Goal: Task Accomplishment & Management: Complete application form

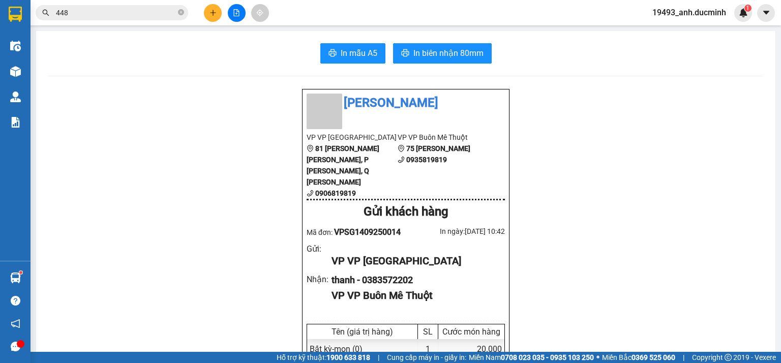
click at [181, 10] on icon "close-circle" at bounding box center [181, 12] width 6 height 6
click at [179, 10] on span at bounding box center [181, 12] width 6 height 11
click at [165, 12] on input "text" at bounding box center [116, 12] width 120 height 11
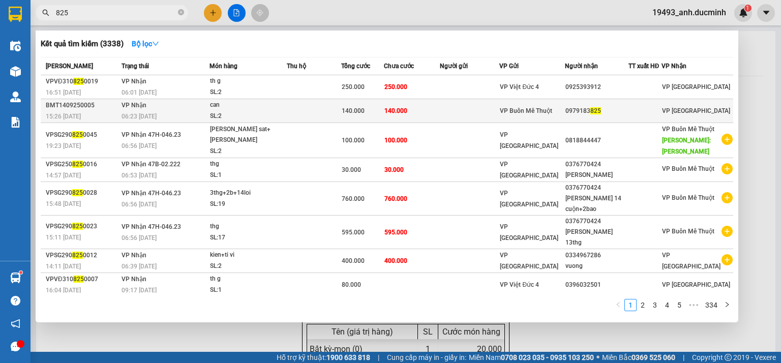
type input "825"
click at [434, 111] on td "140.000" at bounding box center [412, 111] width 56 height 24
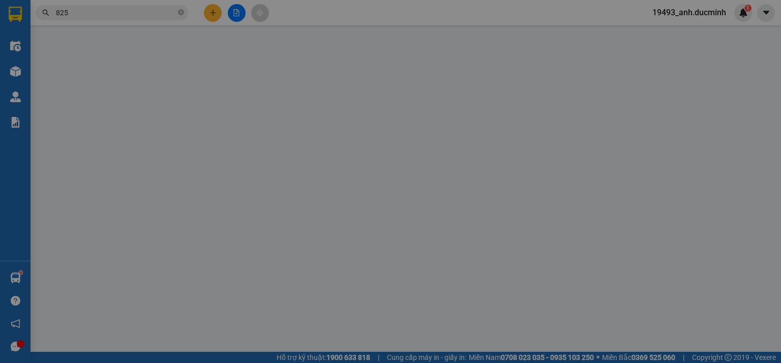
type input "0979183825"
type input "140.000"
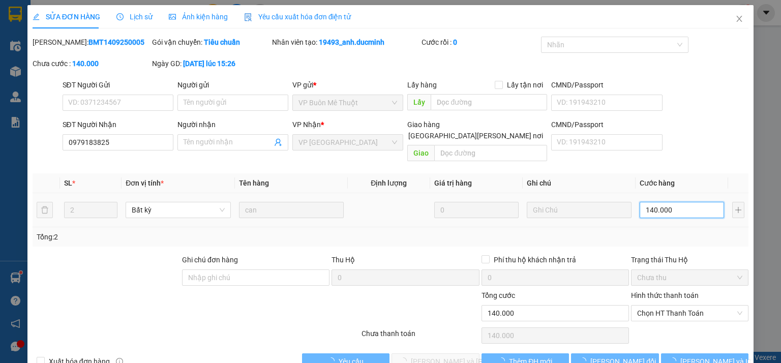
click at [678, 202] on input "140.000" at bounding box center [682, 210] width 84 height 16
type input "1"
type input "10"
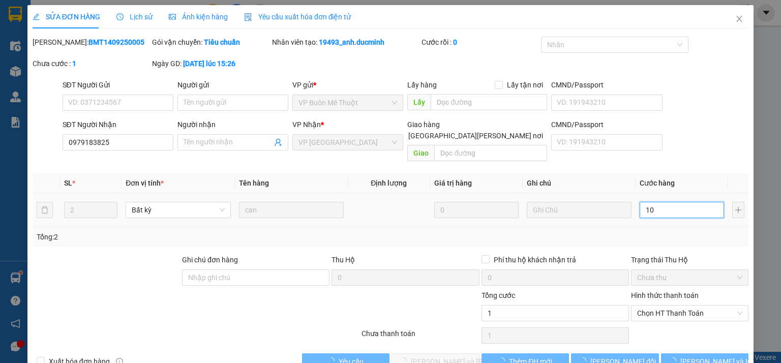
type input "10"
type input "100"
type input "1.000"
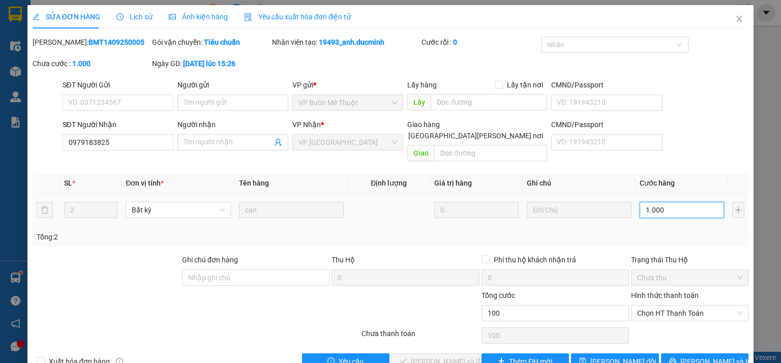
type input "1.000"
type input "100"
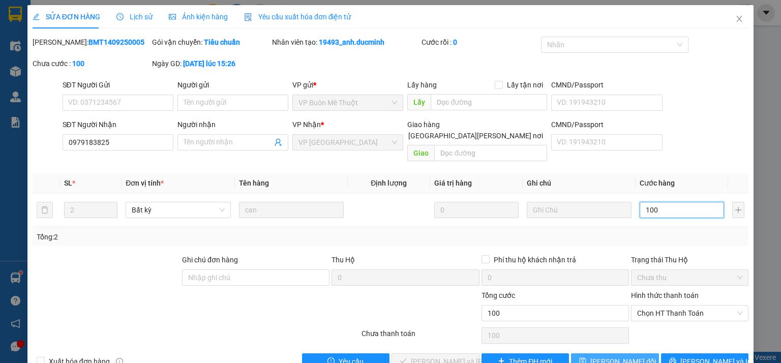
type input "100"
type input "100.000"
click at [625, 356] on span "[PERSON_NAME] đổi" at bounding box center [624, 361] width 66 height 11
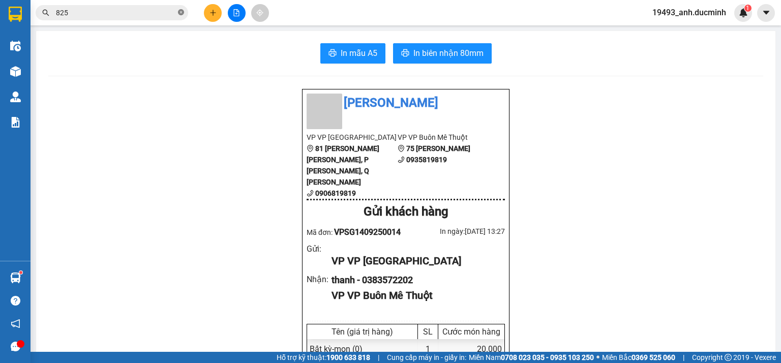
click at [181, 9] on icon "close-circle" at bounding box center [181, 12] width 6 height 6
click at [240, 10] on button at bounding box center [237, 13] width 18 height 18
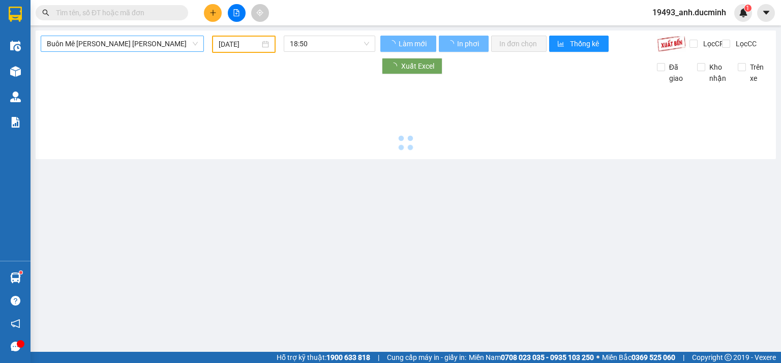
type input "[DATE]"
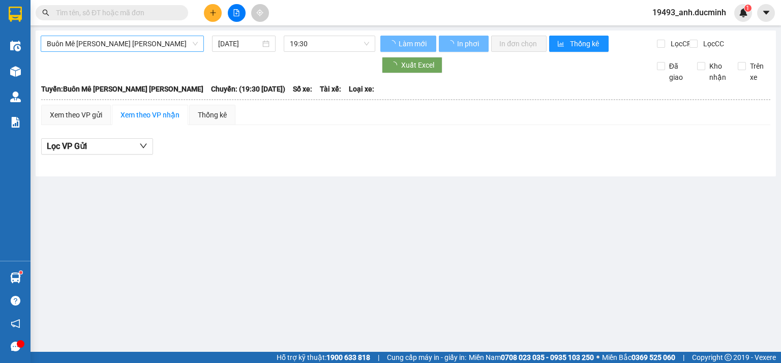
click at [138, 44] on span "Buôn Mê [PERSON_NAME] [PERSON_NAME]" at bounding box center [122, 43] width 151 height 15
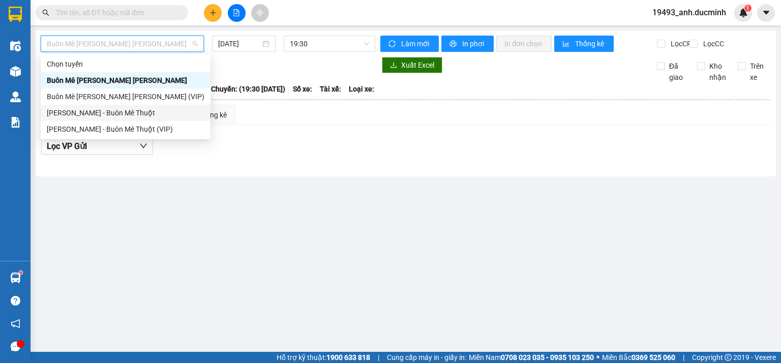
click at [108, 105] on div "[PERSON_NAME] - Buôn Mê Thuột" at bounding box center [126, 113] width 170 height 16
type input "[DATE]"
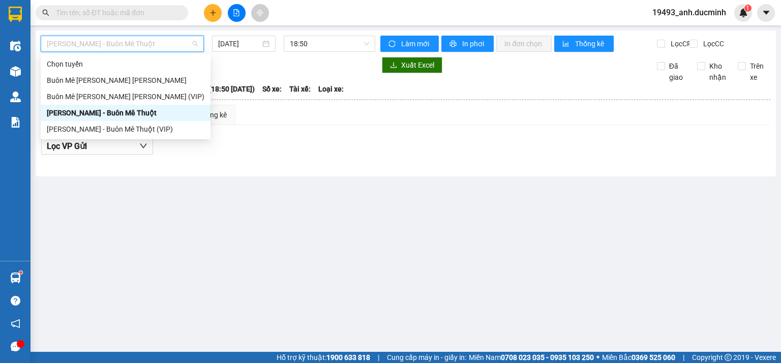
click at [156, 47] on span "[PERSON_NAME] - Buôn Mê Thuột" at bounding box center [122, 43] width 151 height 15
drag, startPoint x: 106, startPoint y: 103, endPoint x: 159, endPoint y: 67, distance: 63.8
click at [107, 102] on div "Buôn Mê [PERSON_NAME] [PERSON_NAME] (VIP)" at bounding box center [126, 97] width 170 height 16
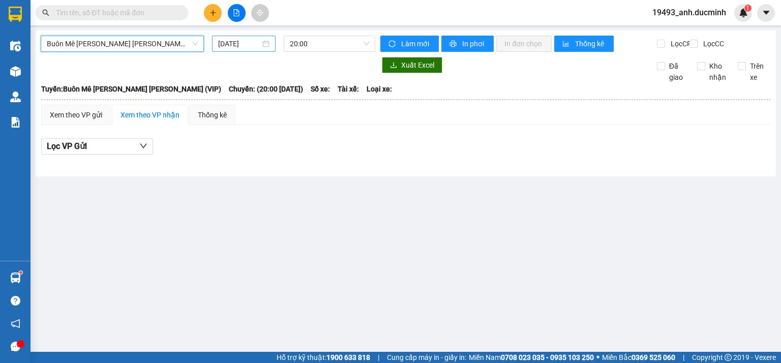
click at [228, 40] on input "[DATE]" at bounding box center [239, 43] width 42 height 11
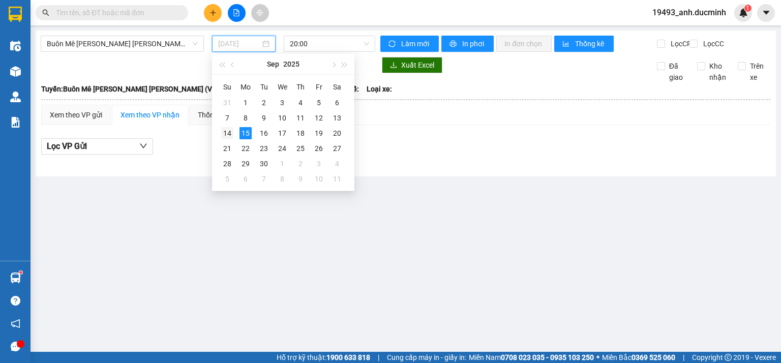
click at [228, 132] on div "14" at bounding box center [227, 133] width 12 height 12
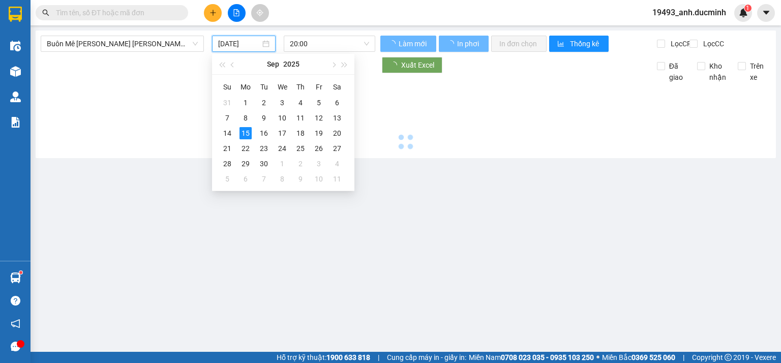
type input "[DATE]"
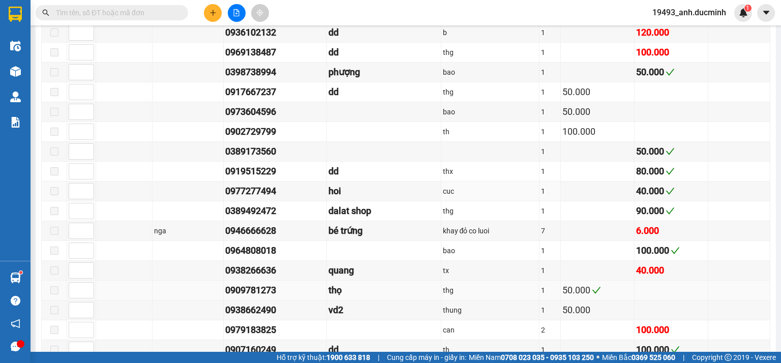
scroll to position [651, 0]
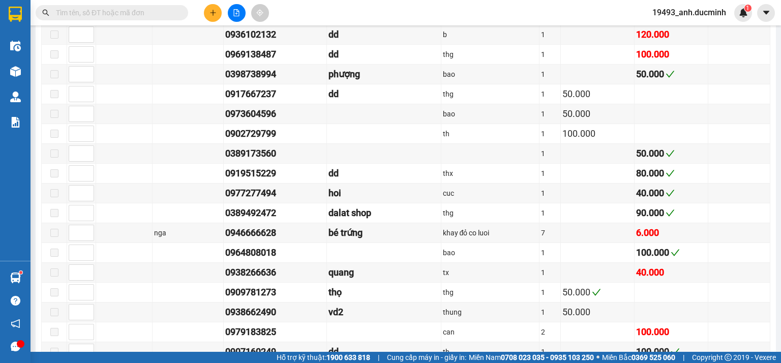
click at [125, 10] on input "text" at bounding box center [116, 12] width 120 height 11
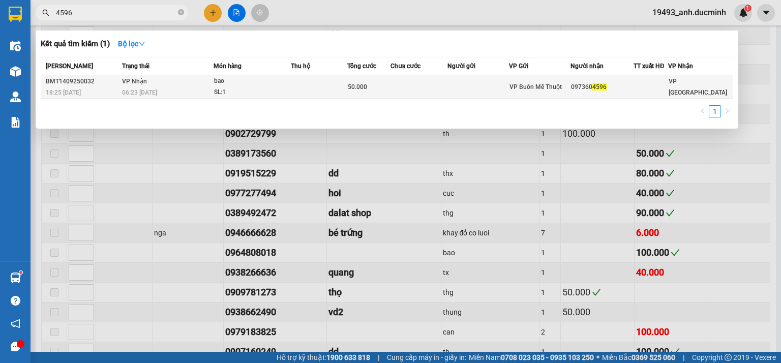
type input "4596"
click at [245, 87] on div "SL: 1" at bounding box center [252, 92] width 76 height 11
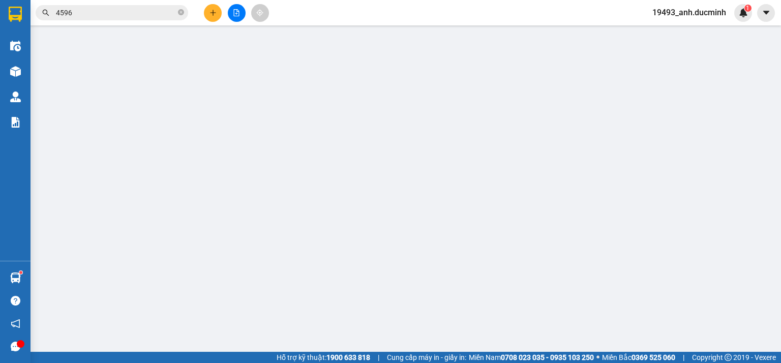
type input "0973604596"
type input "50.000"
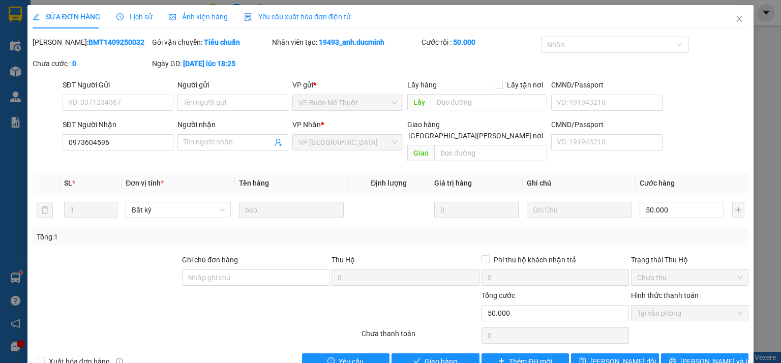
click at [129, 21] on div "Lịch sử" at bounding box center [134, 16] width 36 height 11
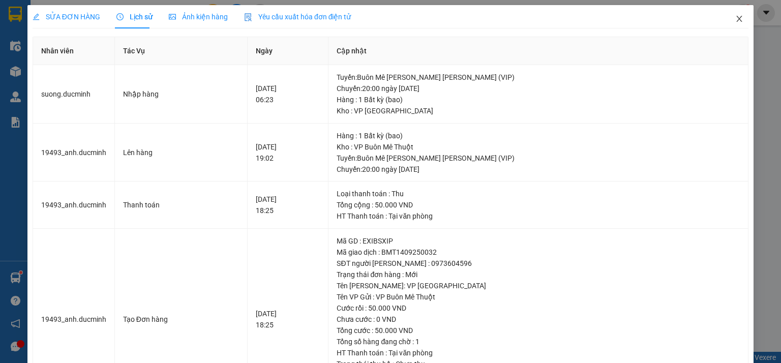
click at [736, 19] on icon "close" at bounding box center [740, 19] width 8 height 8
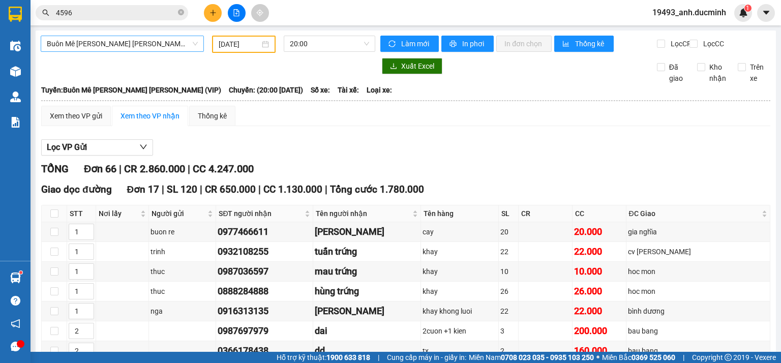
click at [114, 43] on span "Buôn Mê [PERSON_NAME] [PERSON_NAME] (VIP)" at bounding box center [122, 43] width 151 height 15
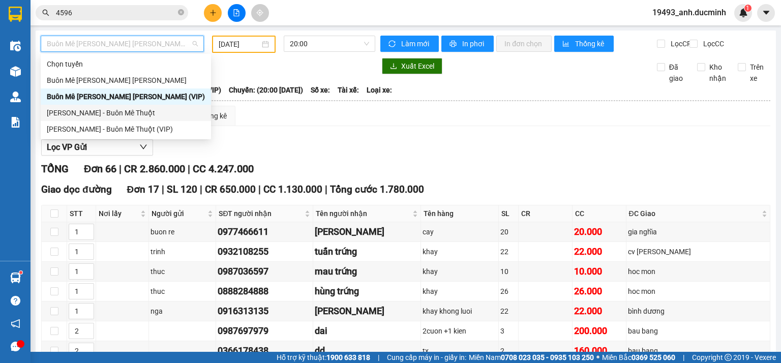
drag, startPoint x: 95, startPoint y: 110, endPoint x: 215, endPoint y: 53, distance: 133.3
click at [96, 110] on div "[PERSON_NAME] - Buôn Mê Thuột" at bounding box center [126, 112] width 158 height 11
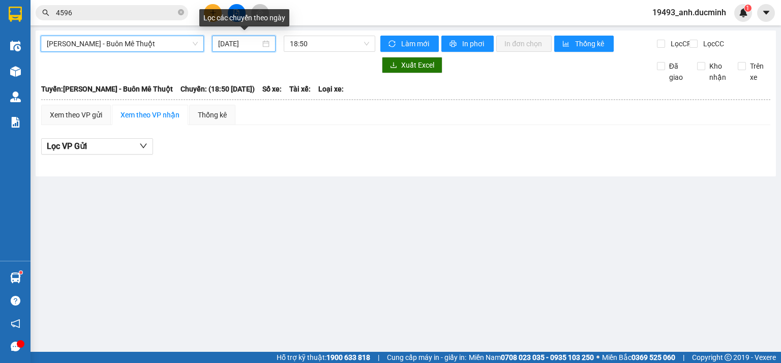
click at [244, 41] on input "[DATE]" at bounding box center [239, 43] width 42 height 11
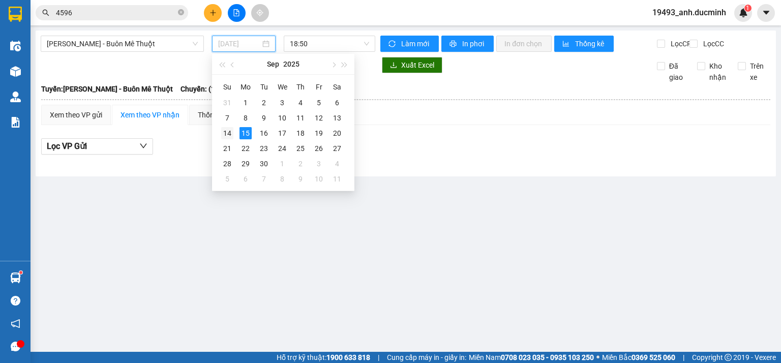
click at [228, 132] on div "14" at bounding box center [227, 133] width 12 height 12
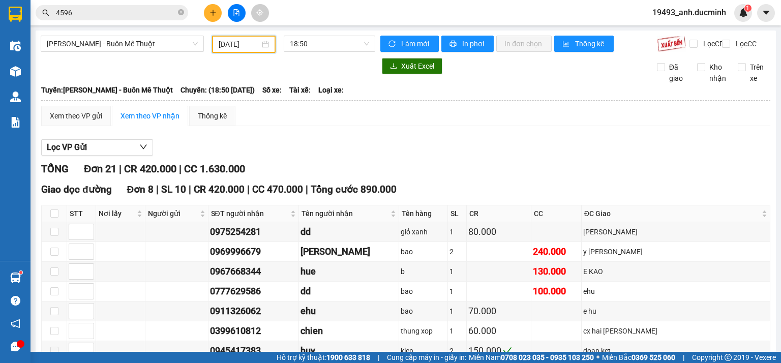
click at [245, 43] on input "[DATE]" at bounding box center [239, 44] width 41 height 11
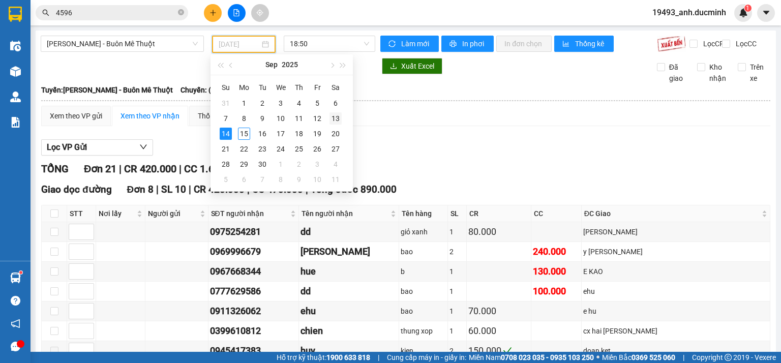
click at [334, 120] on div "13" at bounding box center [336, 118] width 12 height 12
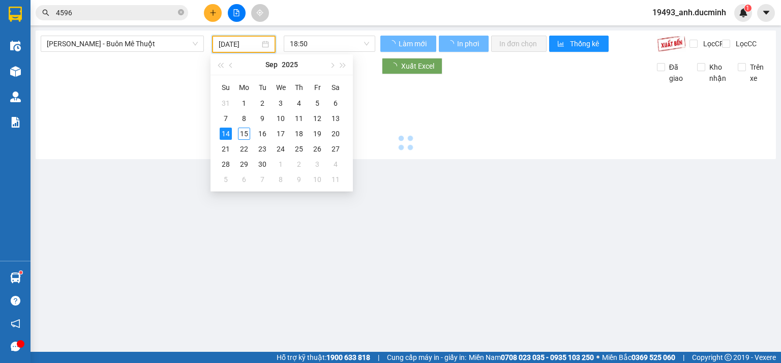
type input "[DATE]"
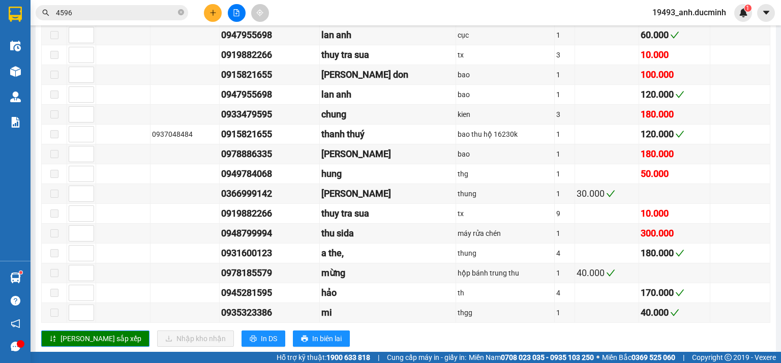
scroll to position [708, 0]
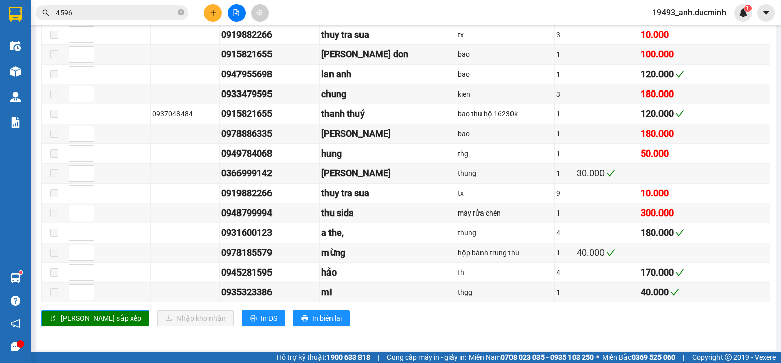
click at [209, 16] on button at bounding box center [213, 13] width 18 height 18
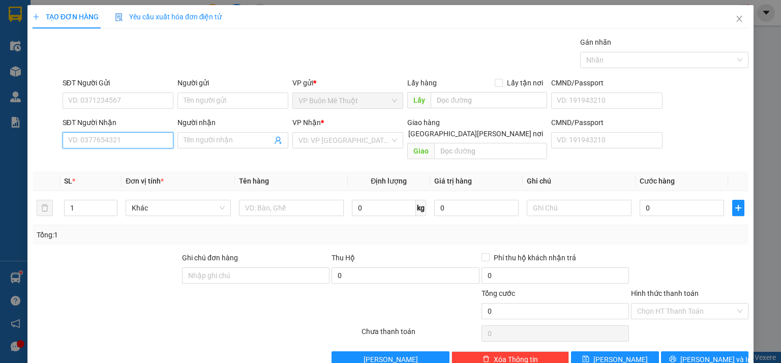
click at [142, 139] on input "SĐT Người Nhận" at bounding box center [118, 140] width 111 height 16
click at [130, 159] on div "0903860078 - tèo" at bounding box center [117, 160] width 98 height 11
type input "0903860078"
type input "tèo"
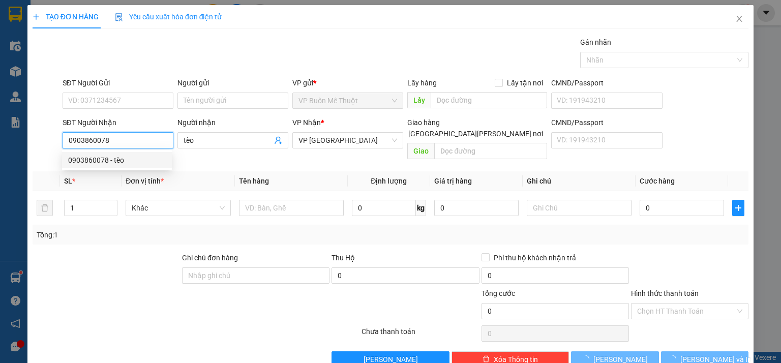
type input "60.000"
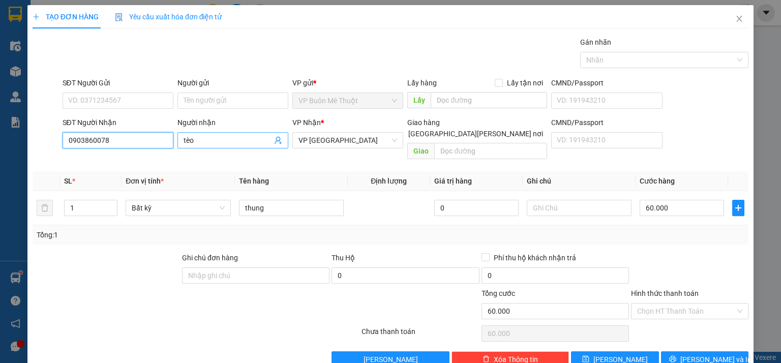
type input "0903860078"
click at [226, 135] on input "tèo" at bounding box center [228, 140] width 89 height 11
type input "t"
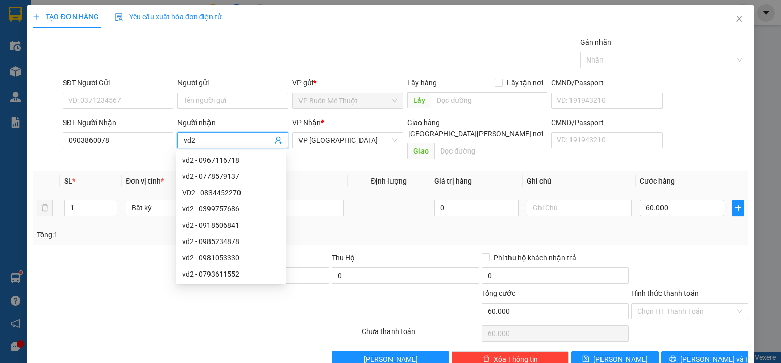
type input "vd2"
click at [677, 200] on input "60.000" at bounding box center [682, 208] width 84 height 16
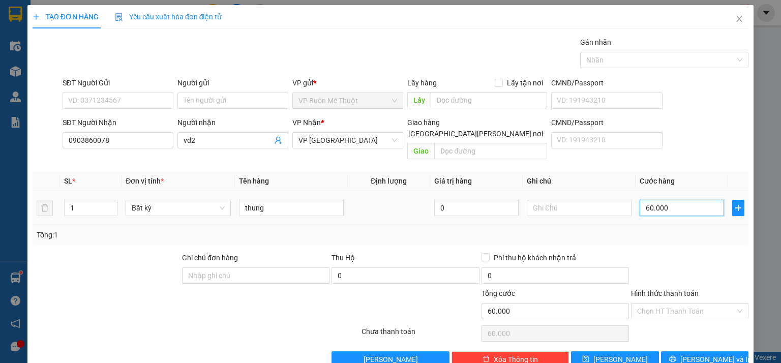
type input "1"
type input "10"
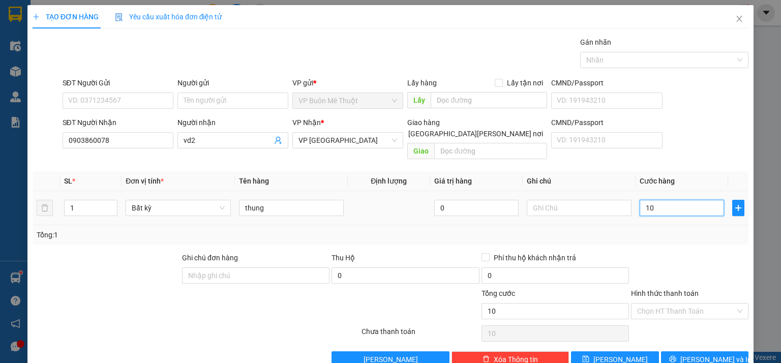
type input "100"
type input "100.000"
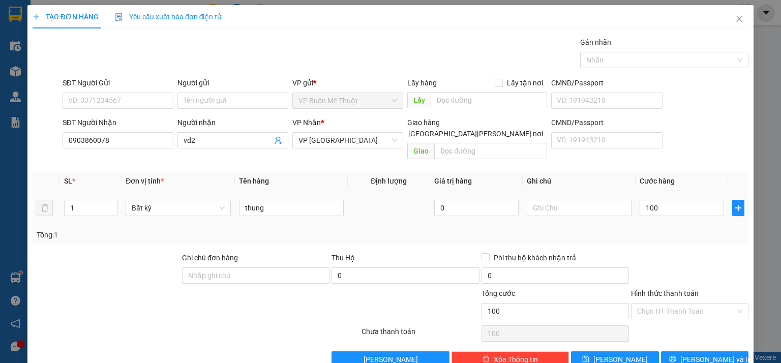
type input "100.000"
click at [661, 206] on div "100.000" at bounding box center [682, 208] width 84 height 20
click at [621, 354] on span "[PERSON_NAME]" at bounding box center [621, 359] width 54 height 11
type input "0"
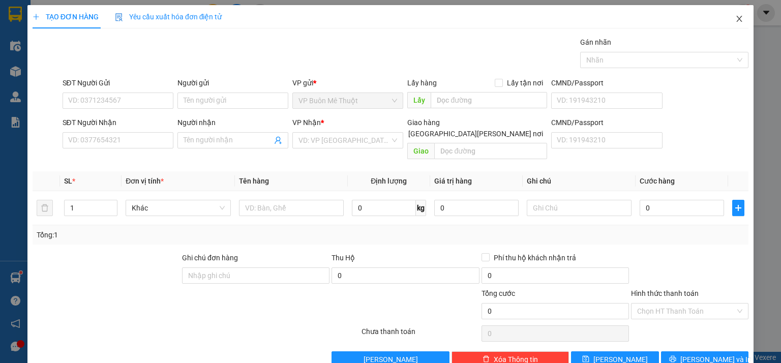
click at [737, 18] on icon "close" at bounding box center [740, 19] width 6 height 6
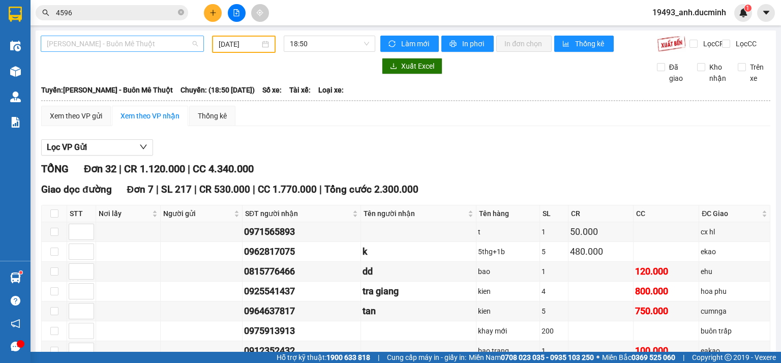
click at [146, 43] on span "[PERSON_NAME] - Buôn Mê Thuột" at bounding box center [122, 43] width 151 height 15
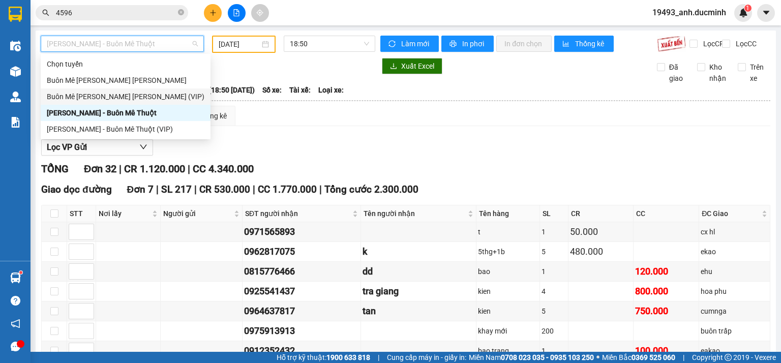
click at [134, 98] on div "Buôn Mê [PERSON_NAME] [PERSON_NAME] (VIP)" at bounding box center [126, 96] width 158 height 11
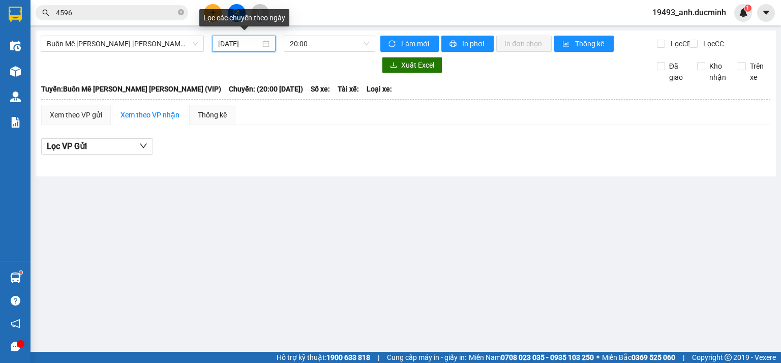
click at [253, 40] on input "[DATE]" at bounding box center [239, 43] width 42 height 11
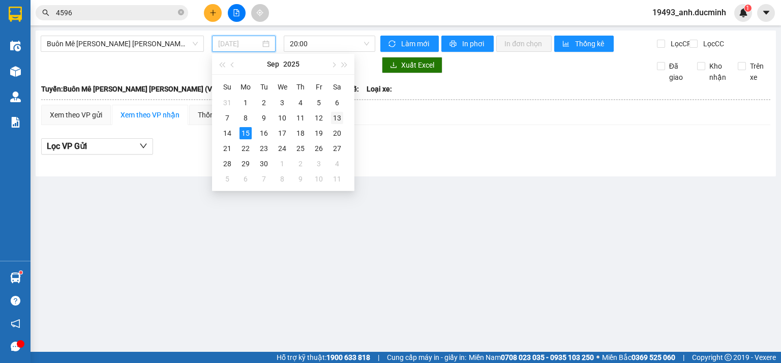
click at [337, 117] on div "13" at bounding box center [337, 118] width 12 height 12
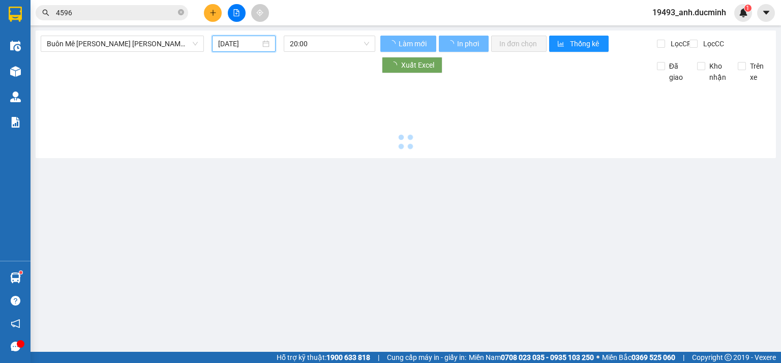
type input "[DATE]"
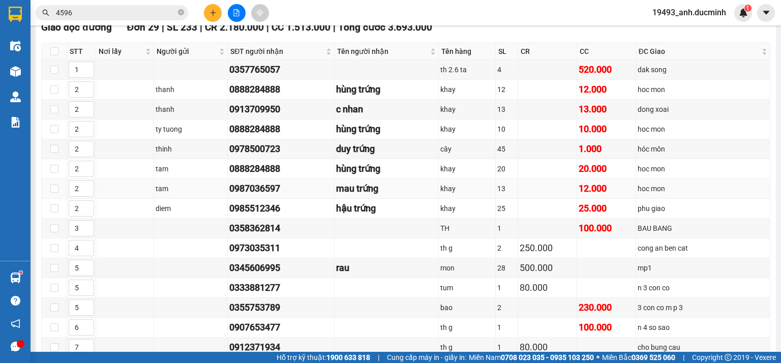
scroll to position [163, 0]
